Goal: Task Accomplishment & Management: Use online tool/utility

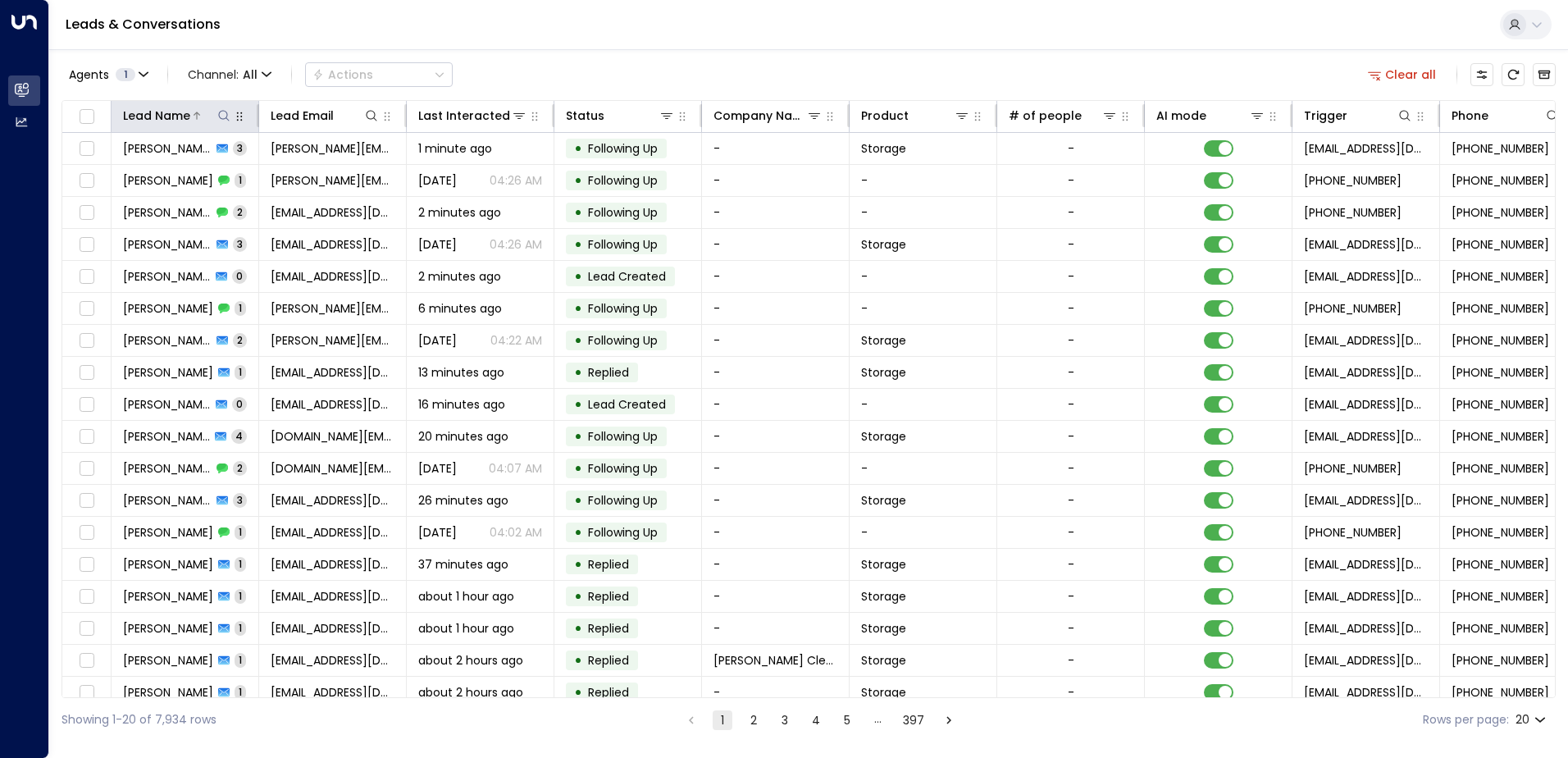
click at [225, 113] on icon at bounding box center [224, 116] width 13 height 13
type input "******"
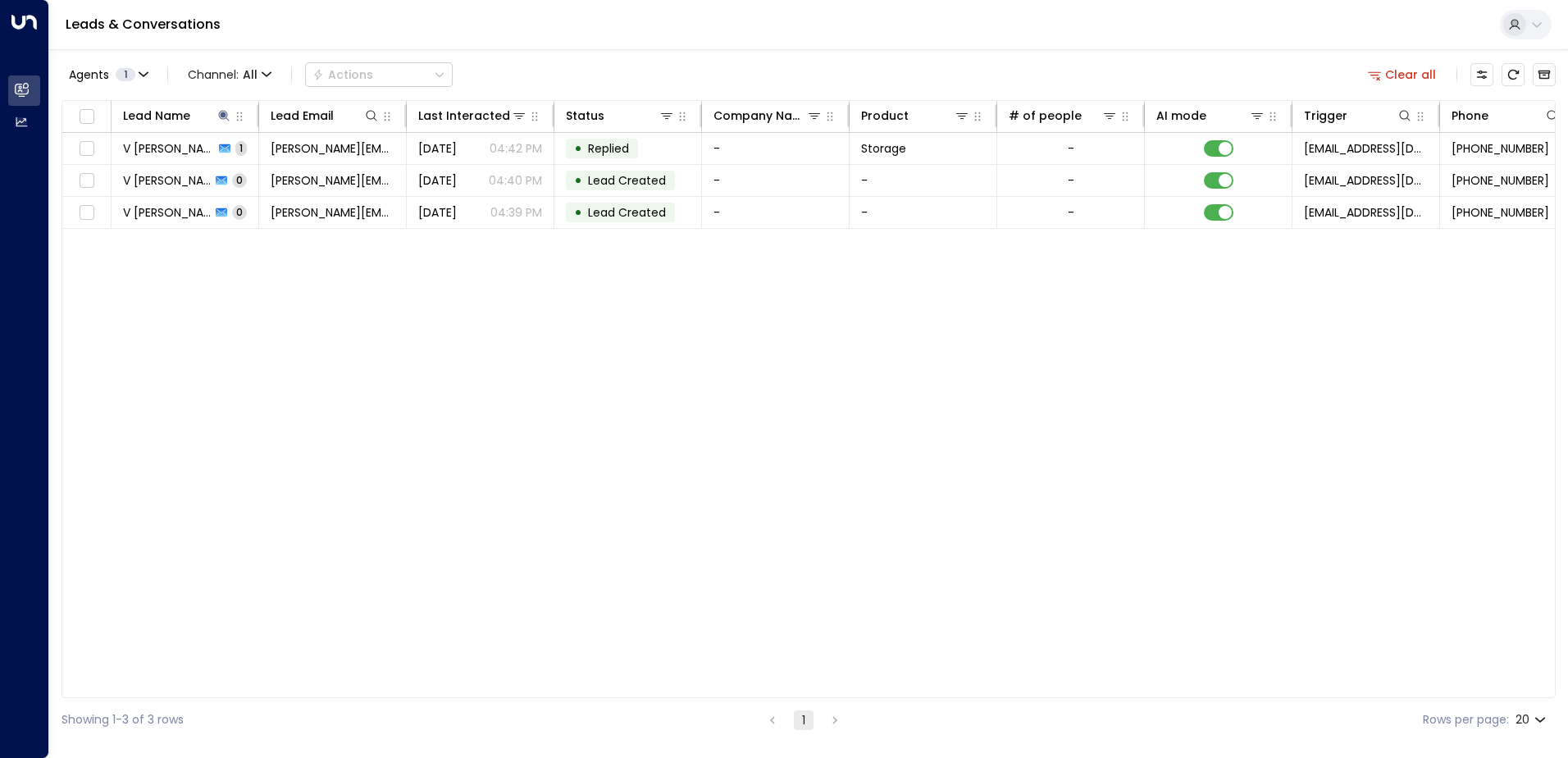
click at [522, 65] on div "Agents 1 Channel: All Actions Clear all" at bounding box center [808, 74] width 1494 height 34
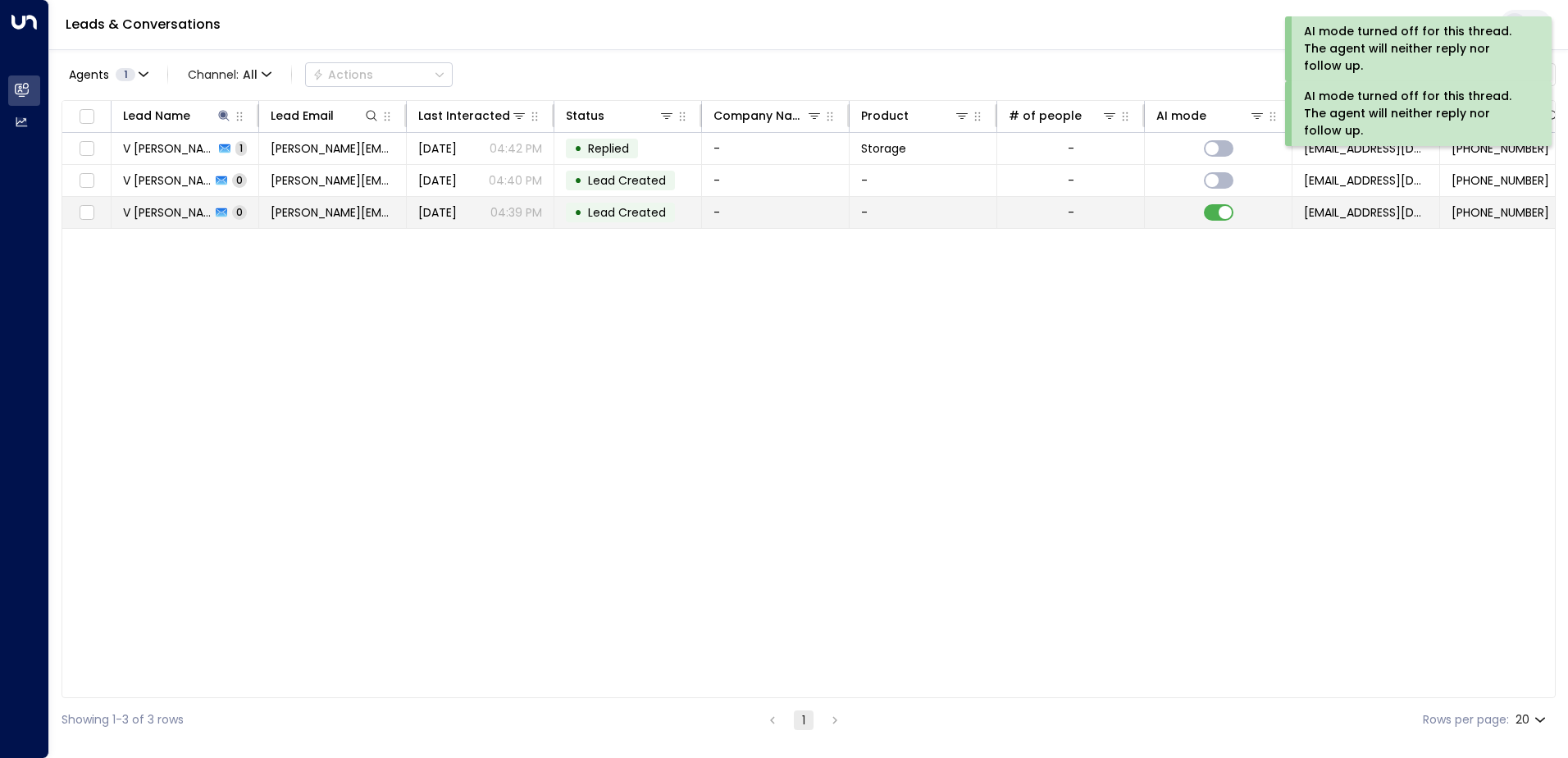
click at [1220, 204] on td at bounding box center [1218, 212] width 148 height 31
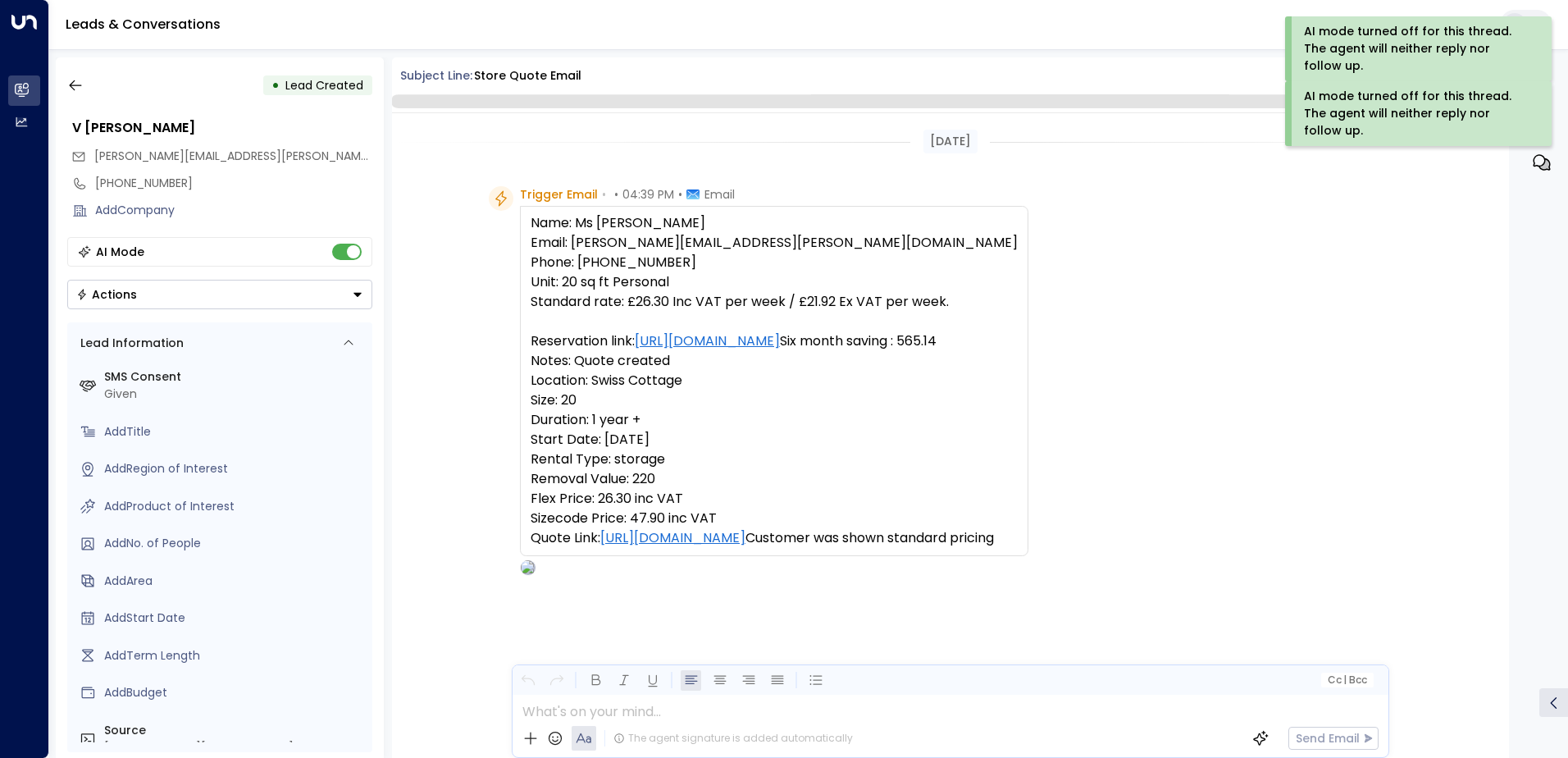
scroll to position [80, 0]
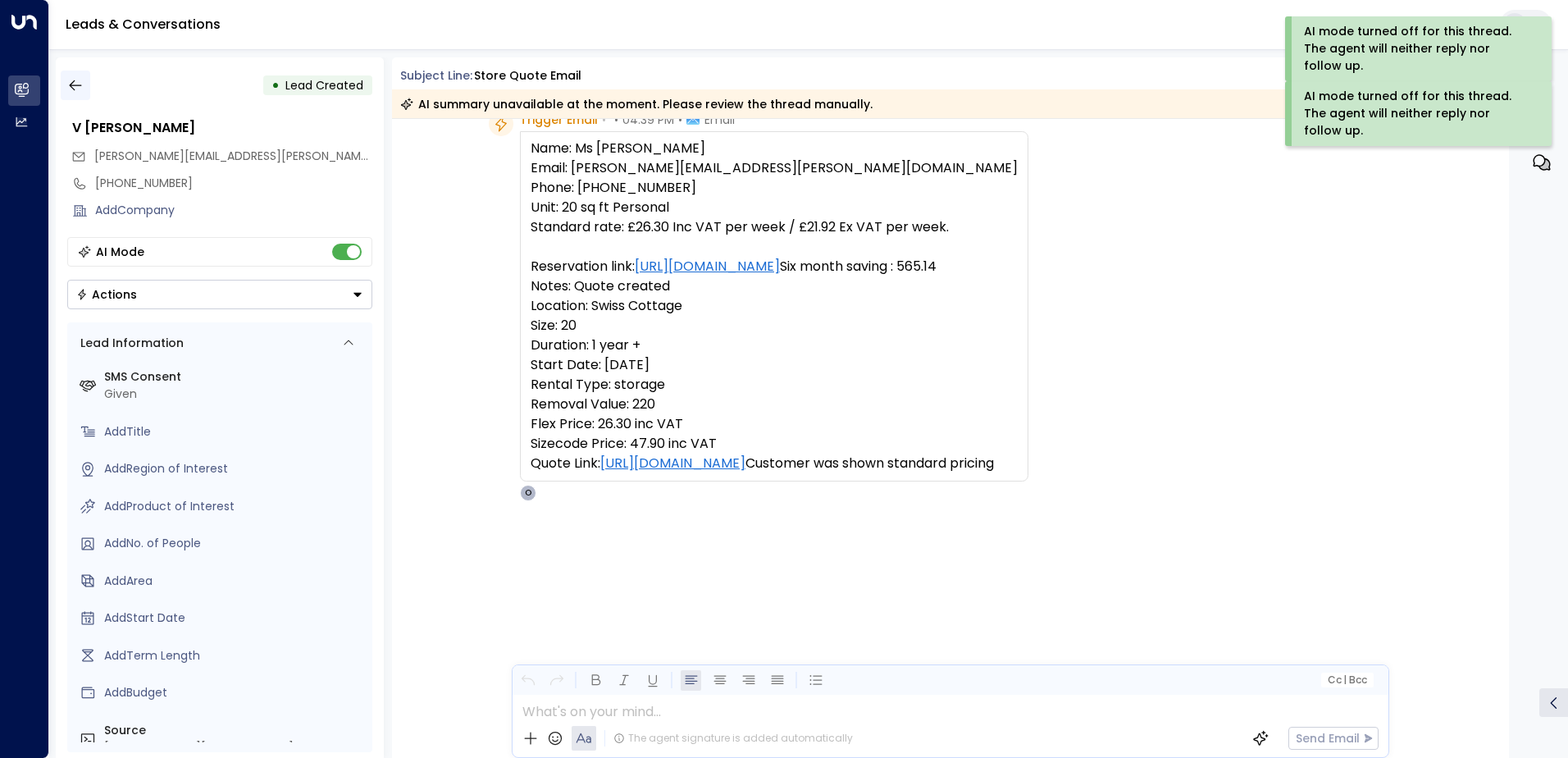
click at [80, 79] on icon "button" at bounding box center [75, 86] width 17 height 17
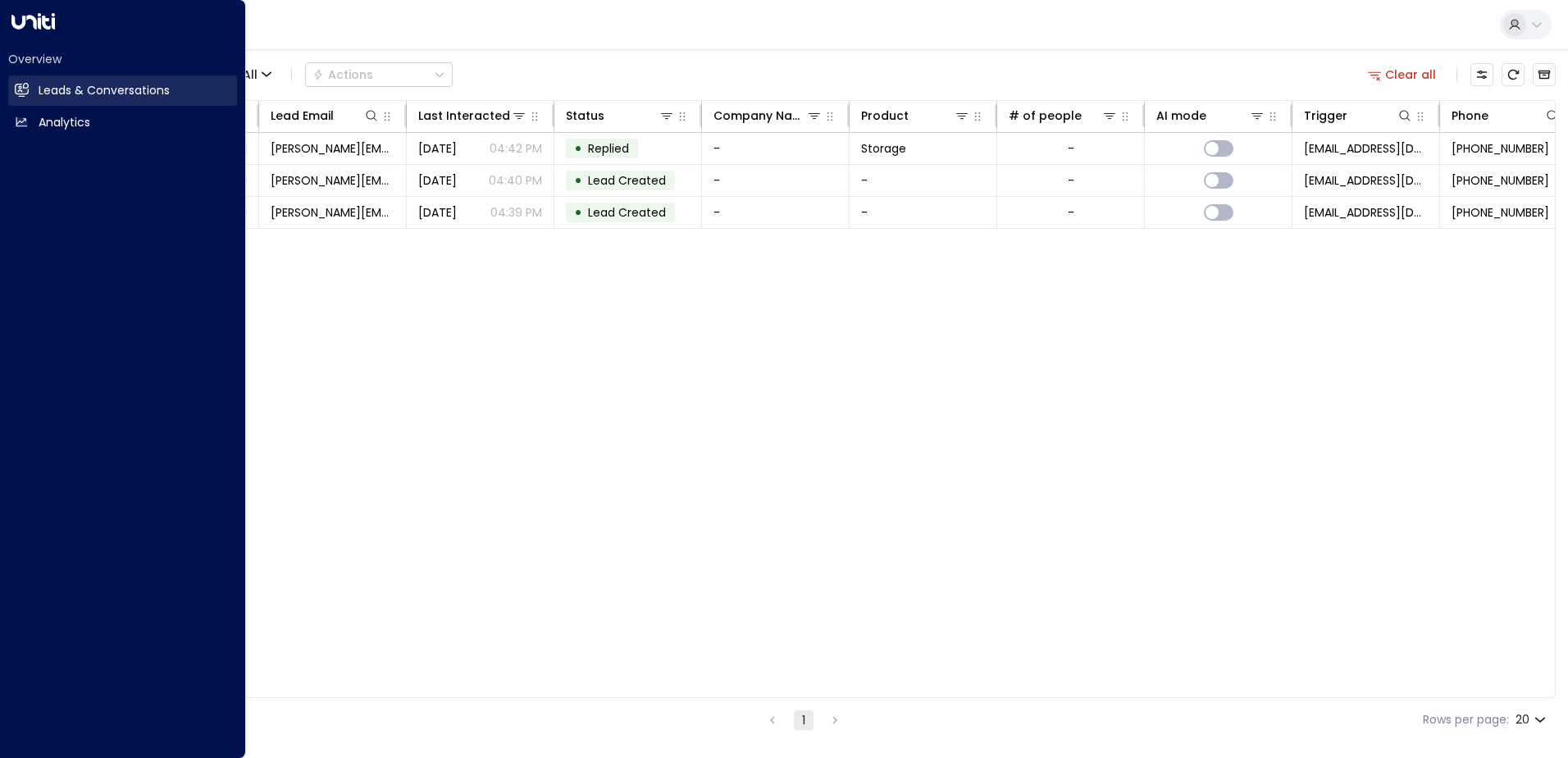
click at [59, 94] on h2 "Leads & Conversations" at bounding box center [104, 91] width 132 height 18
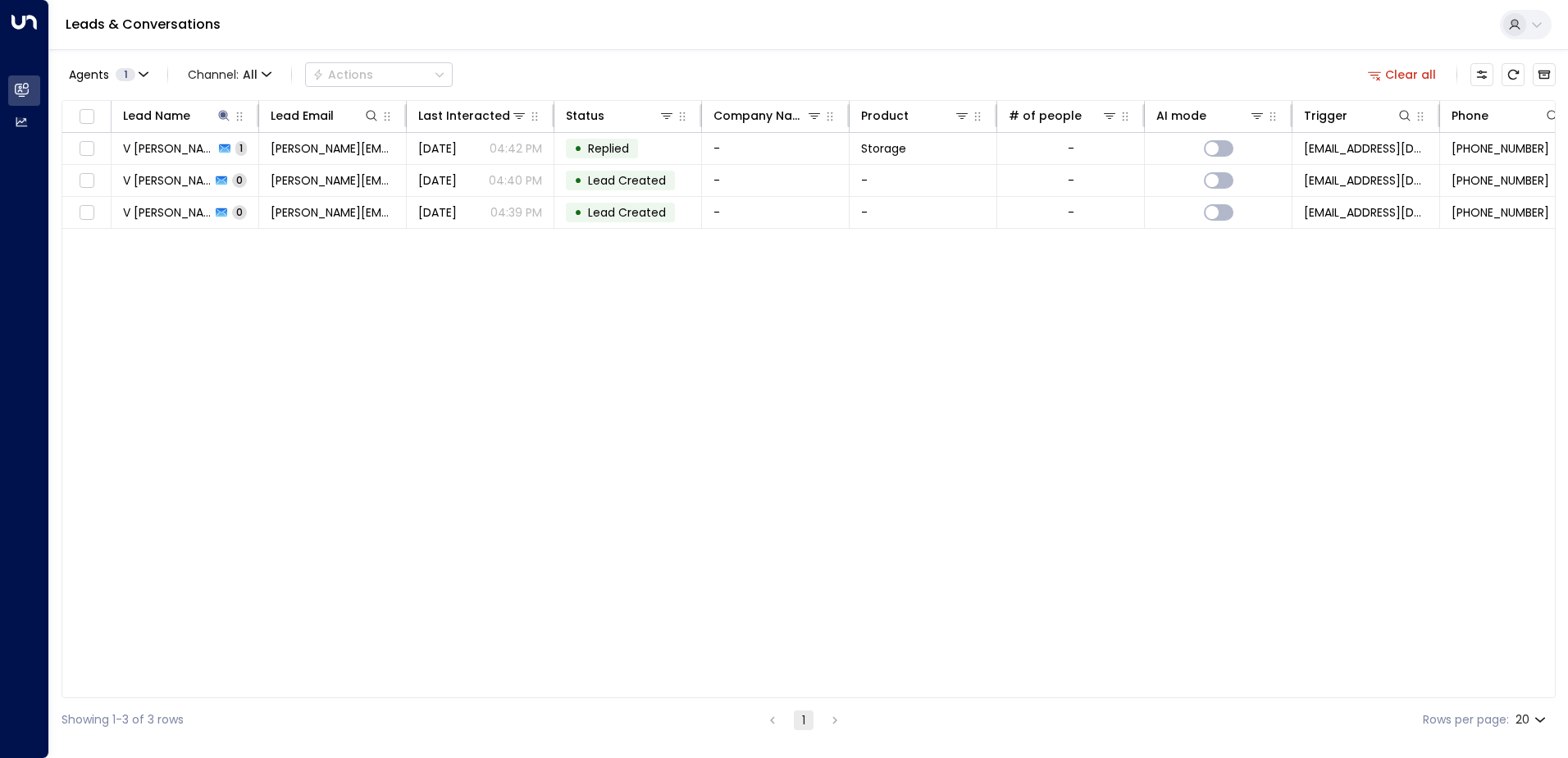
click at [134, 27] on link "Leads & Conversations" at bounding box center [143, 24] width 155 height 18
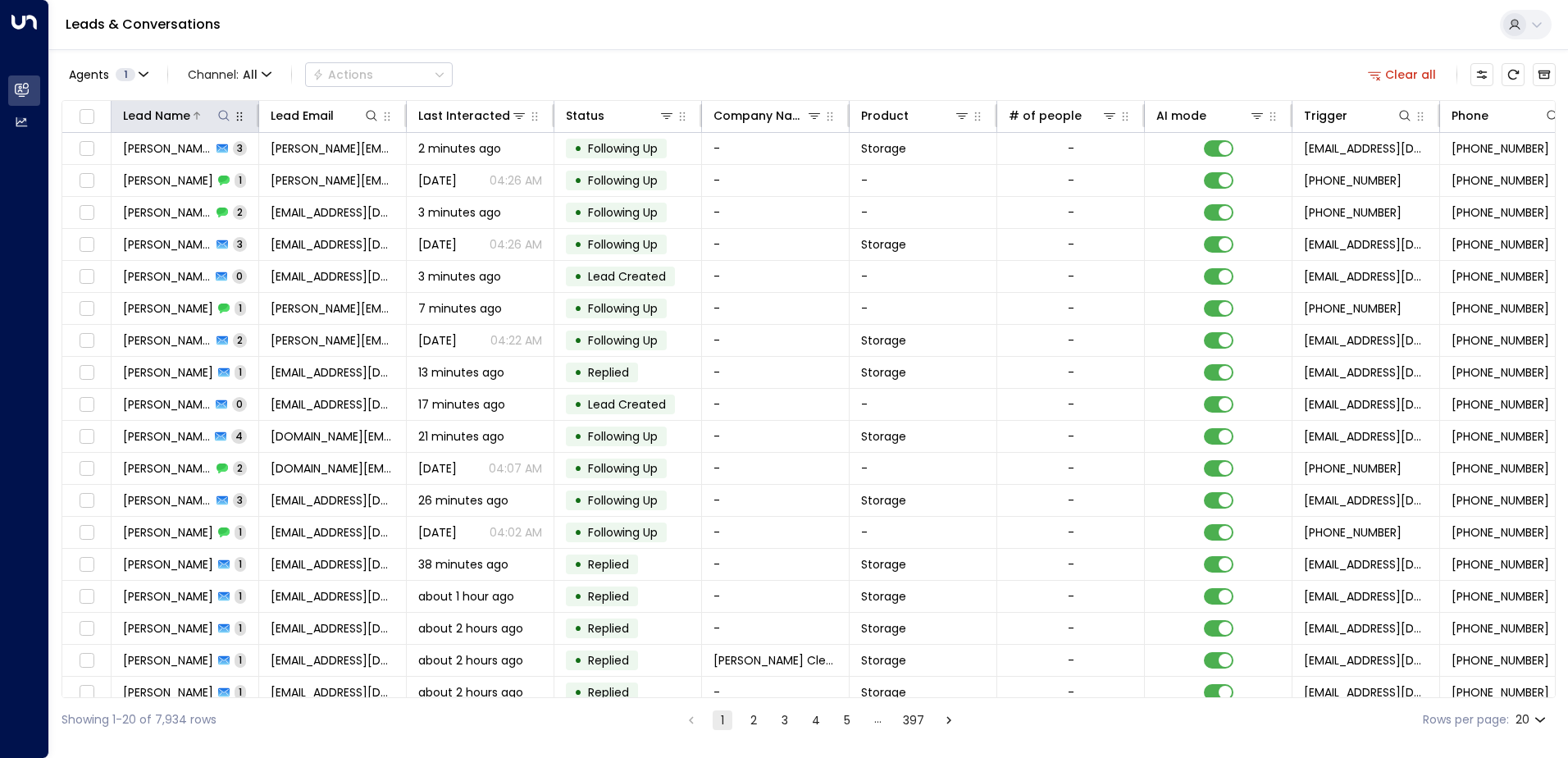
click at [226, 110] on icon at bounding box center [224, 116] width 13 height 13
type input "******"
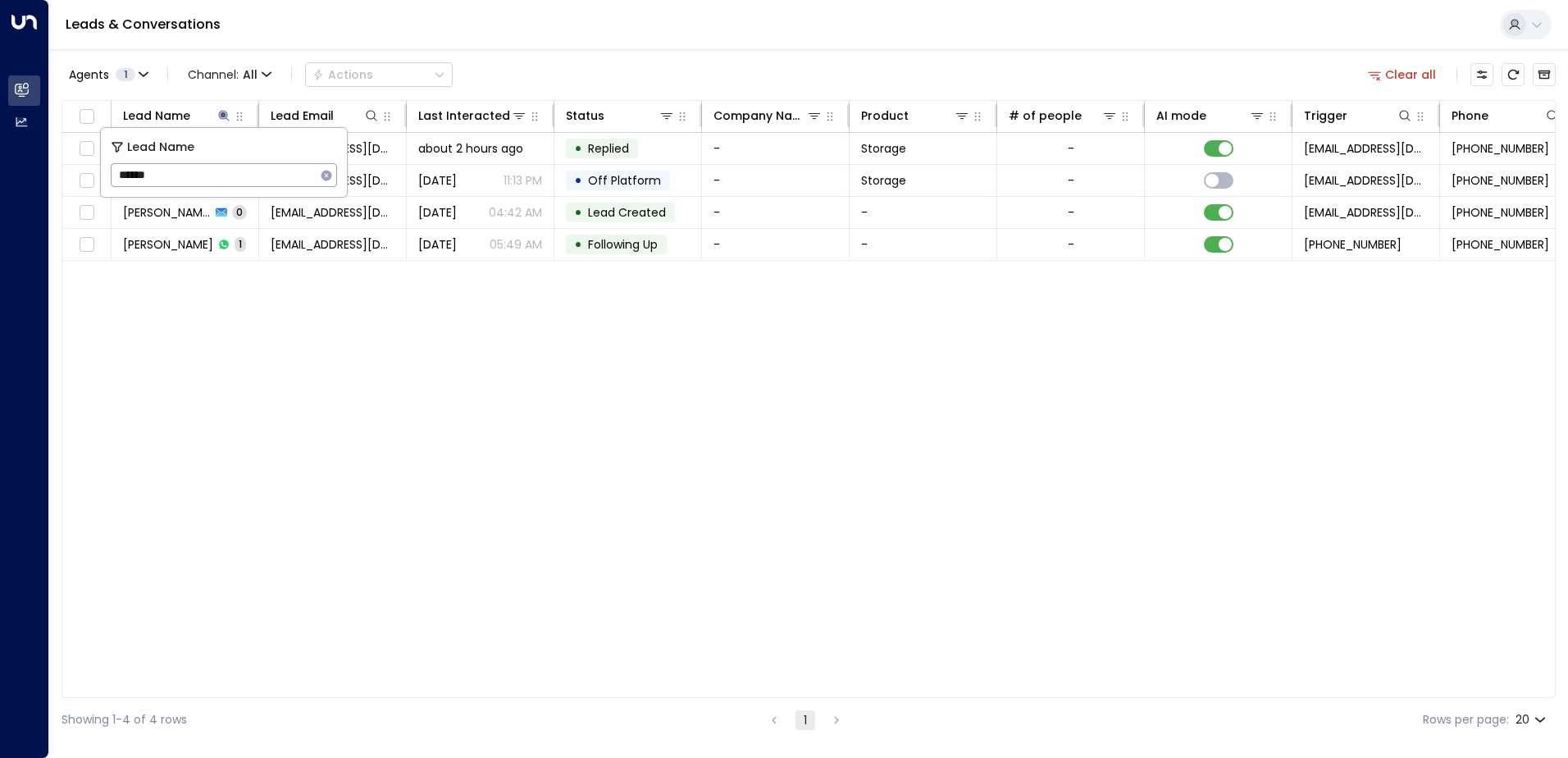
click at [978, 337] on div "Lead Name Lead Email Last Interacted Status Company Name Product # of people AI…" at bounding box center [808, 398] width 1494 height 598
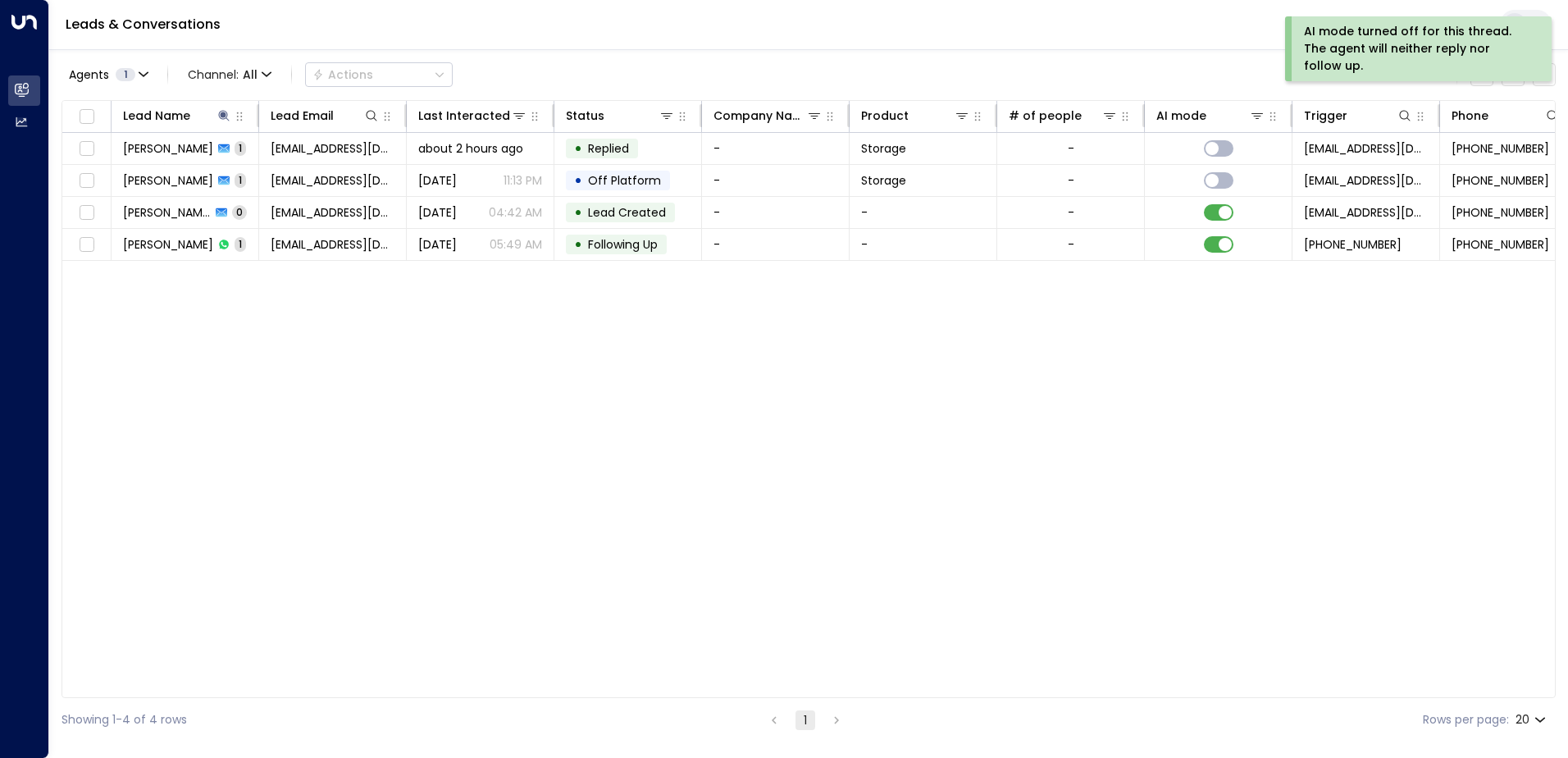
click at [984, 379] on div "Lead Name Lead Email Last Interacted Status Company Name Product # of people AI…" at bounding box center [808, 398] width 1494 height 598
